Goal: Task Accomplishment & Management: Complete application form

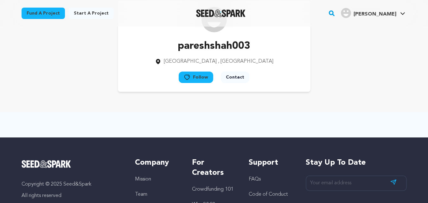
scroll to position [32, 0]
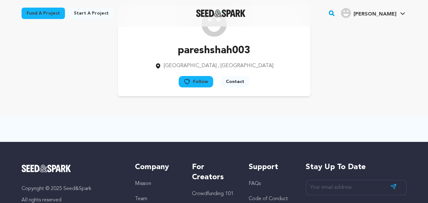
click at [367, 16] on span "[PERSON_NAME]" at bounding box center [375, 14] width 43 height 5
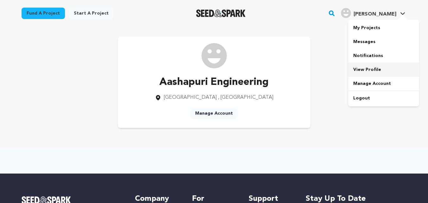
click at [361, 68] on link "View Profile" at bounding box center [383, 70] width 71 height 14
click at [207, 112] on link "Manage Account" at bounding box center [214, 113] width 48 height 11
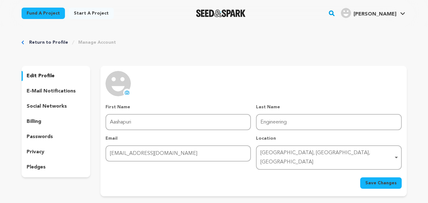
click at [40, 110] on p "social networks" at bounding box center [47, 107] width 40 height 8
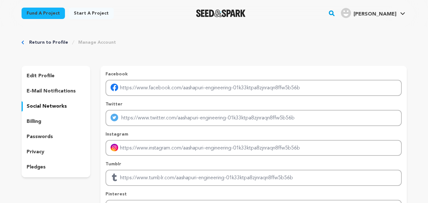
click at [37, 76] on p "edit profile" at bounding box center [41, 76] width 28 height 8
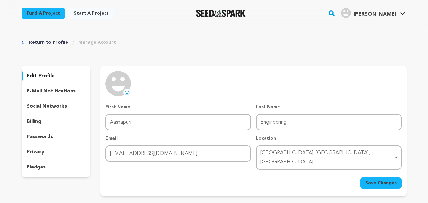
click at [85, 44] on link "Manage Account" at bounding box center [97, 42] width 38 height 6
click at [55, 107] on p "social networks" at bounding box center [47, 107] width 40 height 8
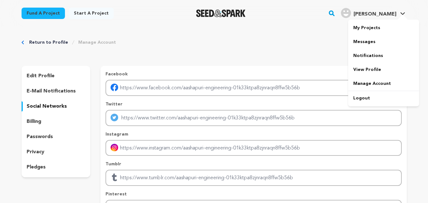
click at [365, 17] on div "[PERSON_NAME]" at bounding box center [368, 13] width 55 height 10
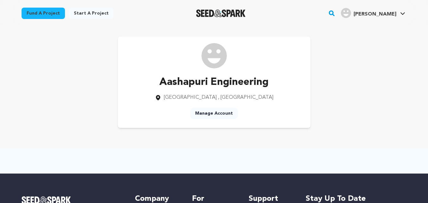
click at [100, 14] on link "Start a project" at bounding box center [91, 13] width 45 height 11
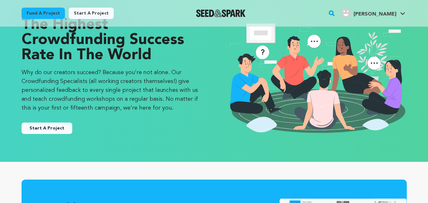
scroll to position [32, 0]
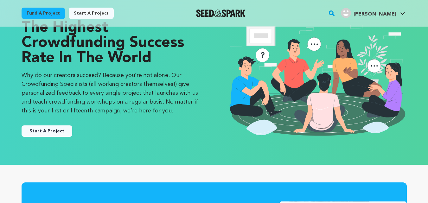
click at [50, 131] on button "Start A Project" at bounding box center [47, 130] width 51 height 11
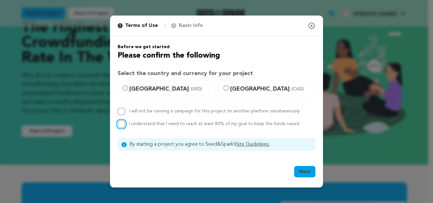
drag, startPoint x: 123, startPoint y: 124, endPoint x: 122, endPoint y: 119, distance: 4.8
click at [123, 124] on input "I understand that I need to reach at least 80% of my goal to keep the funds rai…" at bounding box center [122, 124] width 8 height 8
checkbox input "true"
click at [119, 113] on input "I will not be running a campaign for this project on another platform simultane…" at bounding box center [122, 112] width 8 height 8
checkbox input "true"
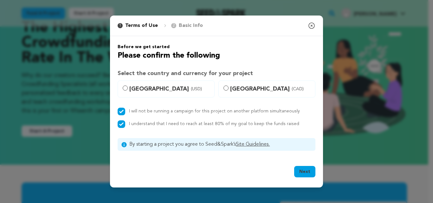
click at [302, 173] on button "Next" at bounding box center [304, 171] width 21 height 11
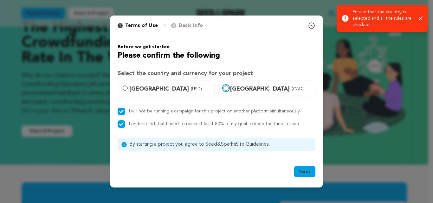
click at [226, 89] on input "Canada (CAD)" at bounding box center [225, 88] width 5 height 5
radio input "true"
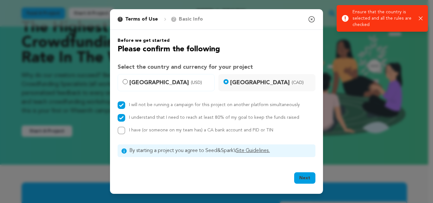
click at [297, 175] on button "Next" at bounding box center [304, 177] width 21 height 11
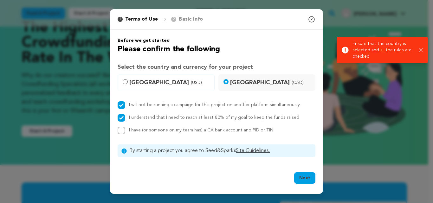
click at [127, 85] on label "United States (USD)" at bounding box center [166, 82] width 97 height 17
click at [127, 84] on input "United States (USD)" at bounding box center [125, 81] width 5 height 5
radio input "true"
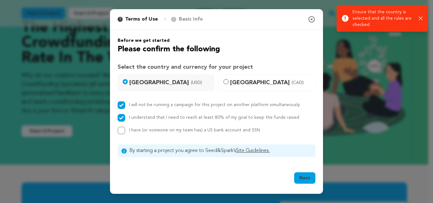
click at [298, 178] on button "Next" at bounding box center [304, 177] width 21 height 11
click at [312, 22] on icon "button" at bounding box center [312, 19] width 6 height 6
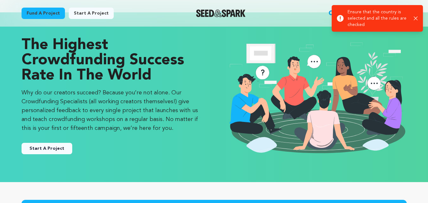
scroll to position [0, 0]
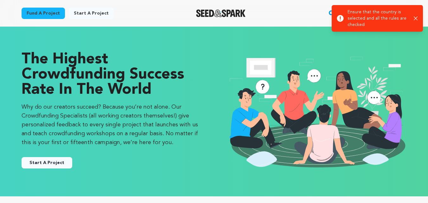
click at [413, 18] on div "Success: Info: Warning: Error: Ensure that the country is selected and all the …" at bounding box center [377, 18] width 81 height 19
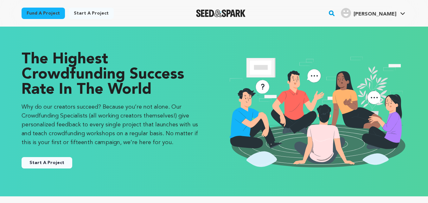
click at [416, 17] on icon "button" at bounding box center [414, 18] width 4 height 4
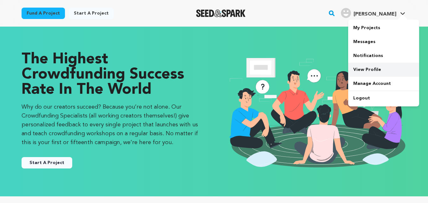
click at [364, 71] on link "View Profile" at bounding box center [383, 70] width 71 height 14
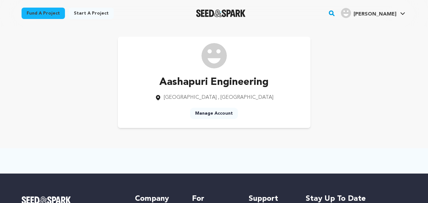
click at [215, 113] on link "Manage Account" at bounding box center [214, 113] width 48 height 11
